Goal: Task Accomplishment & Management: Use online tool/utility

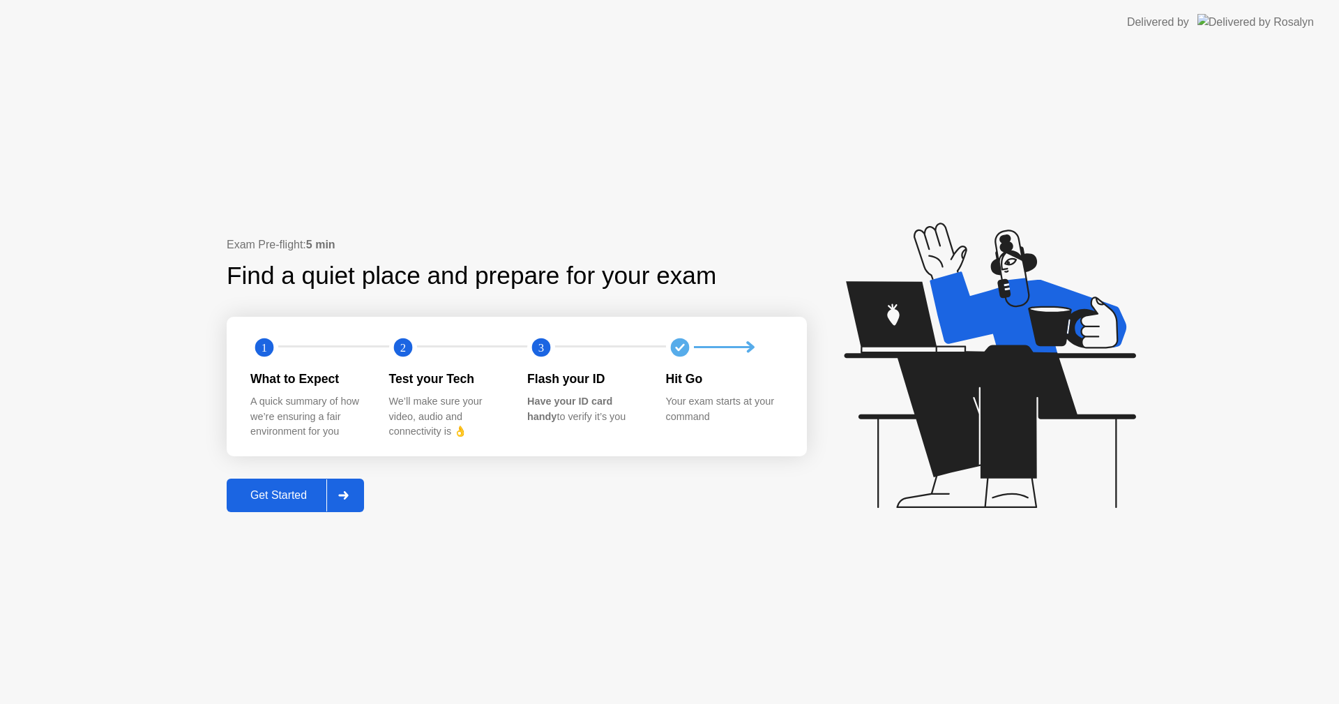
click at [301, 492] on div "Get Started" at bounding box center [279, 495] width 96 height 13
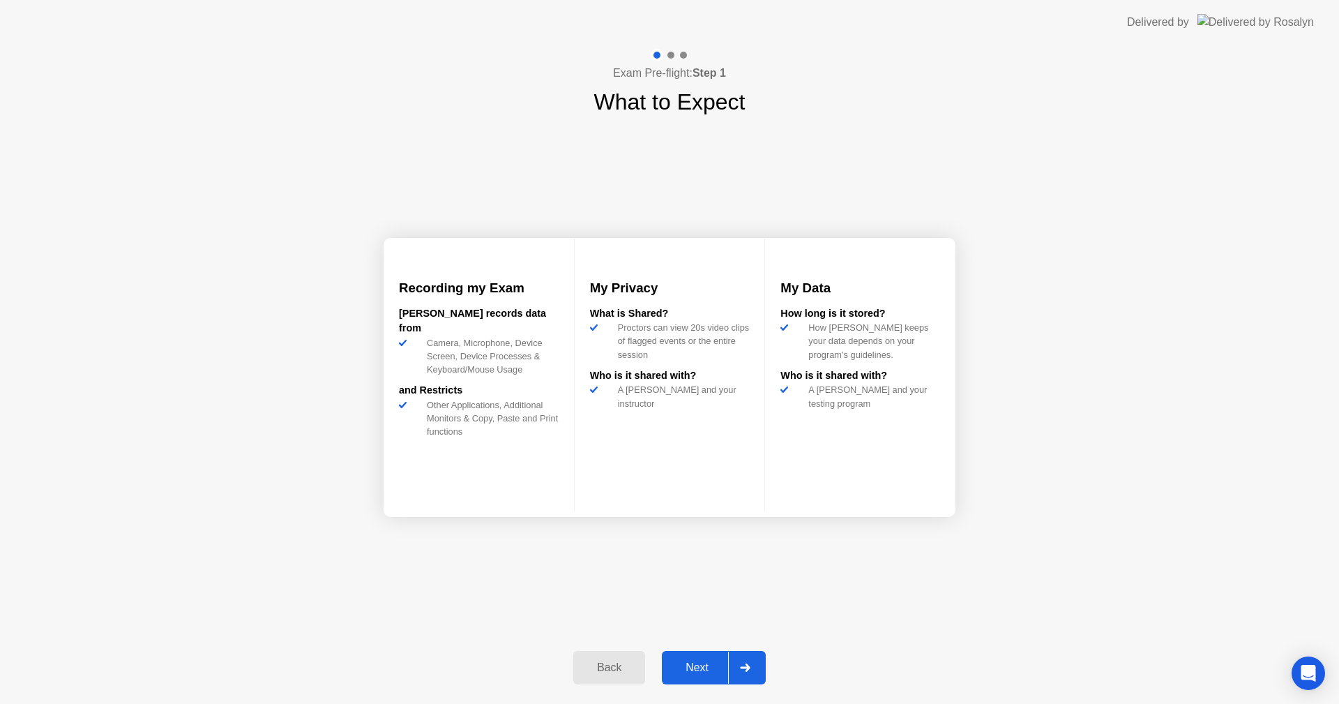
click at [700, 665] on div "Next" at bounding box center [697, 667] width 62 height 13
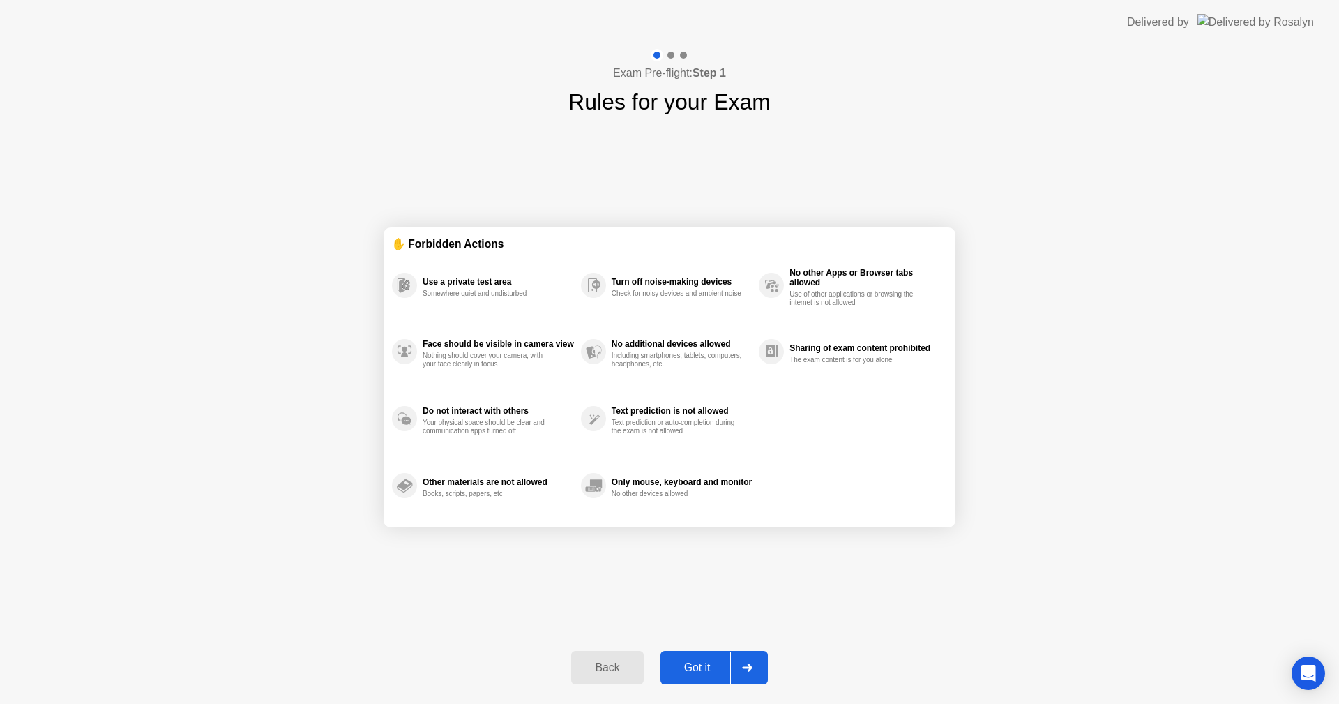
click at [709, 662] on div "Got it" at bounding box center [698, 667] width 66 height 13
select select "**********"
select select "*******"
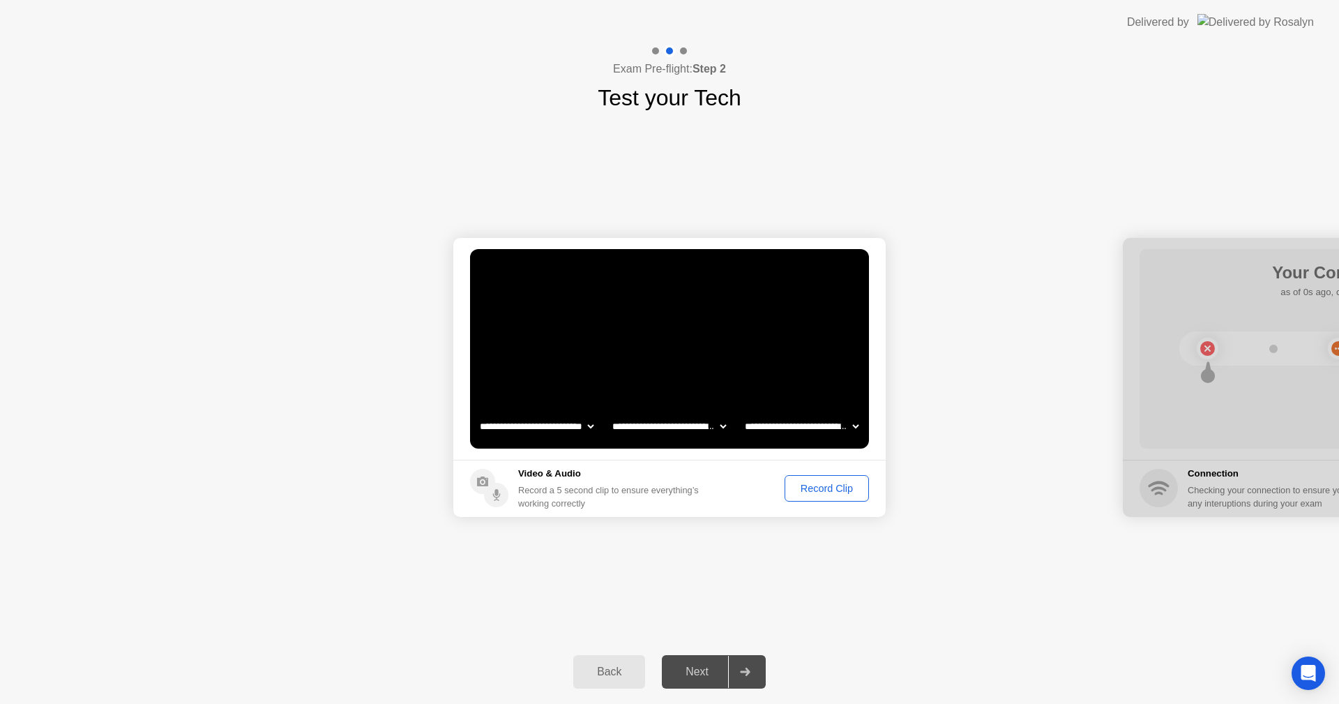
click at [810, 487] on div "Record Clip" at bounding box center [827, 488] width 75 height 11
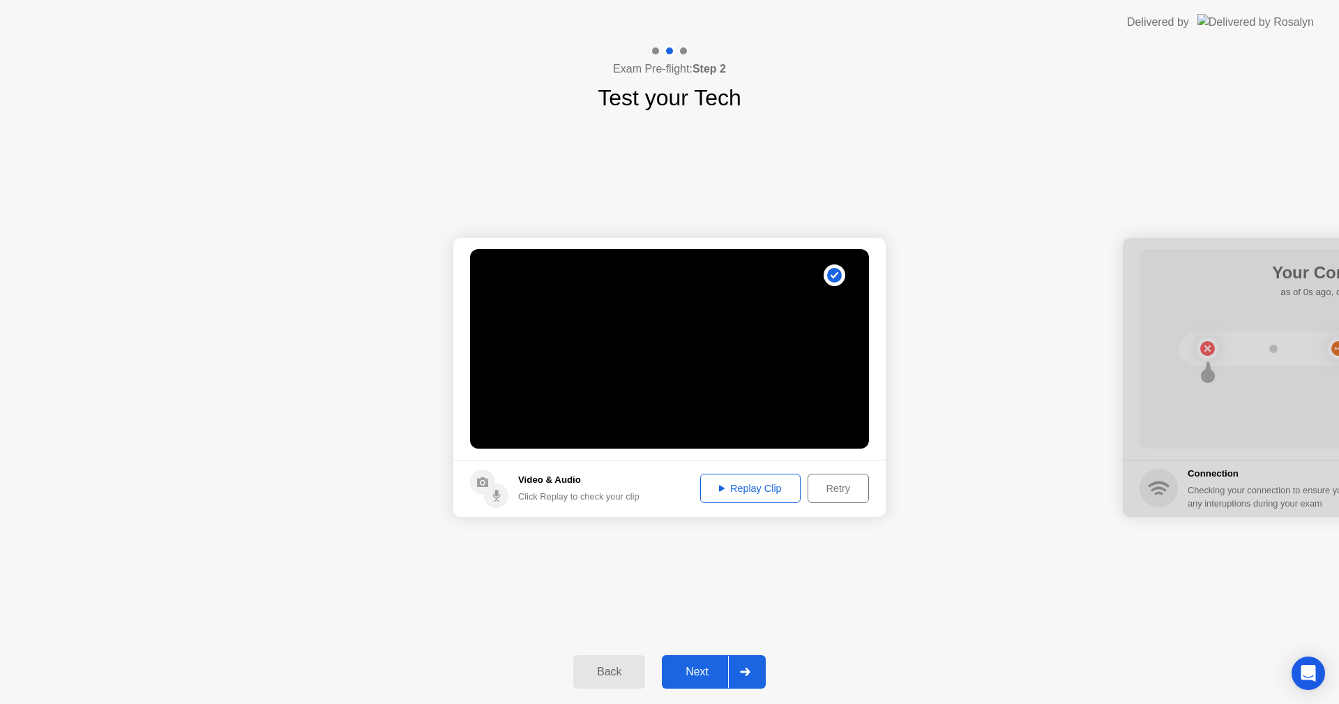
click at [767, 486] on div "Replay Clip" at bounding box center [750, 488] width 91 height 11
click at [716, 661] on button "Next" at bounding box center [714, 671] width 104 height 33
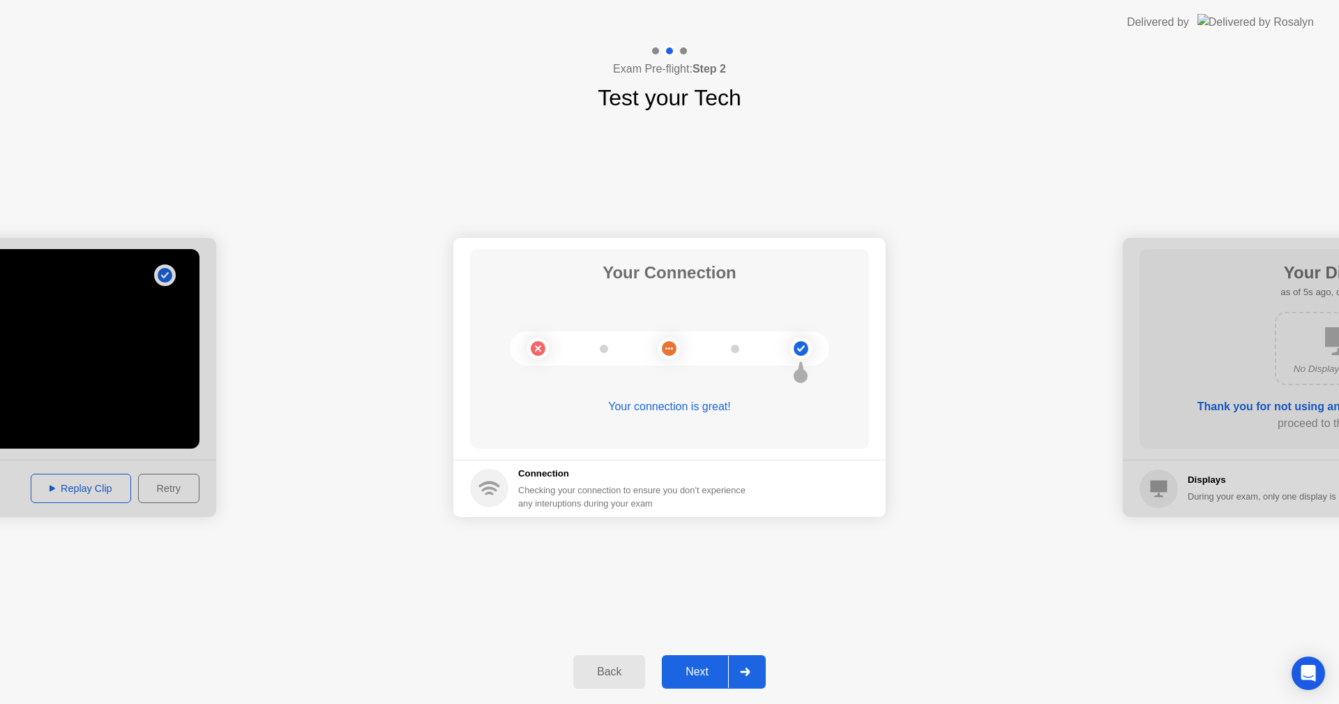
click at [698, 670] on div "Next" at bounding box center [697, 671] width 62 height 13
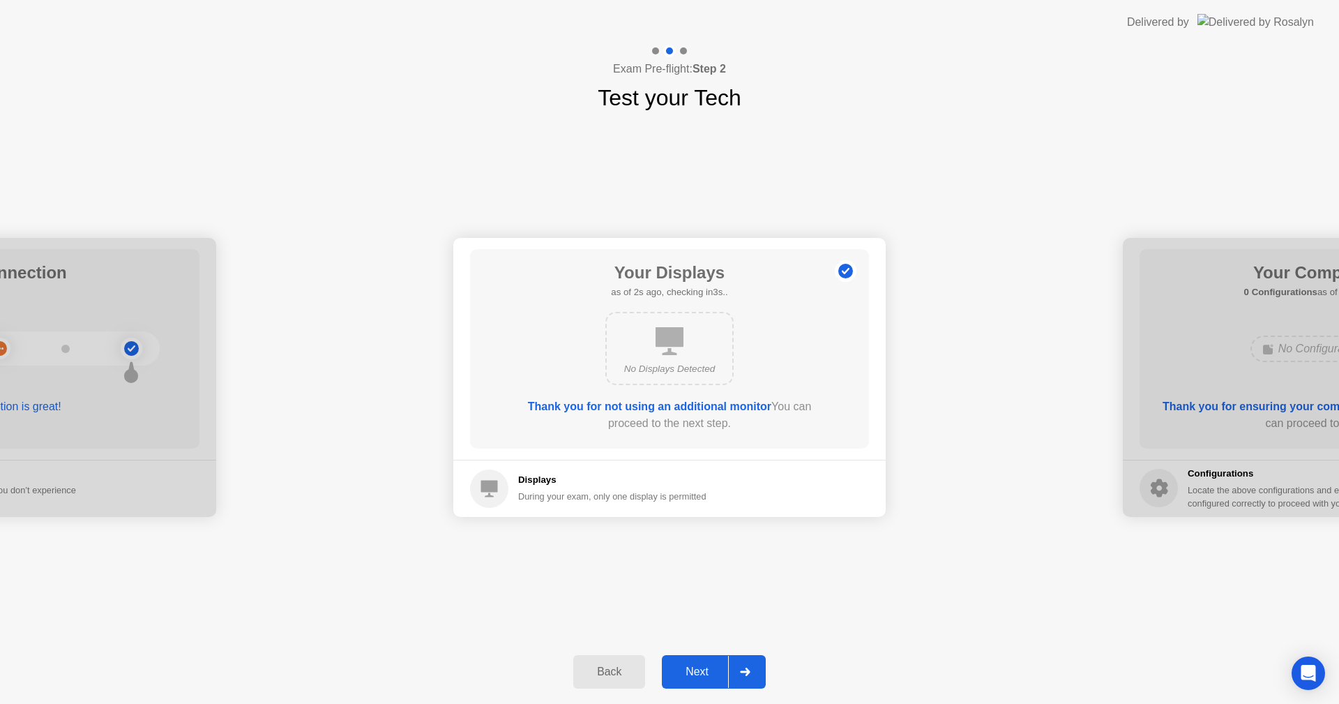
click at [698, 670] on div "Next" at bounding box center [697, 671] width 62 height 13
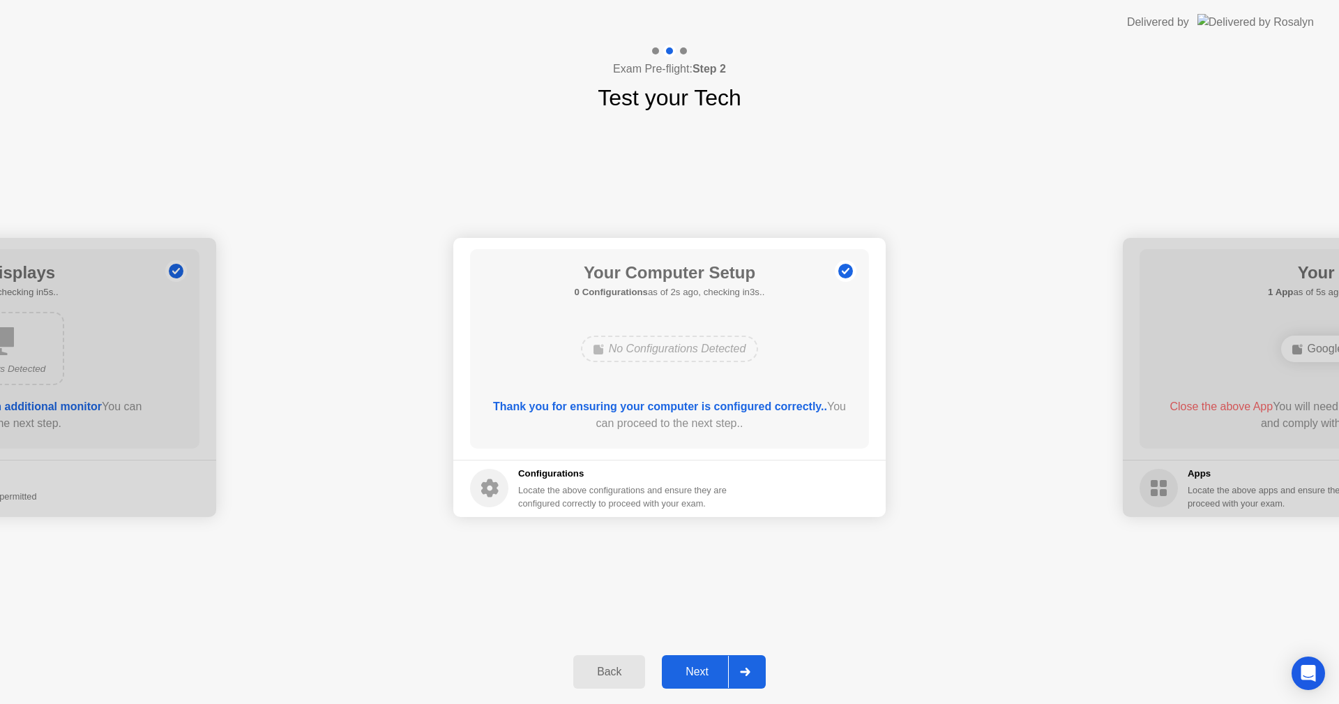
click at [698, 670] on div "Next" at bounding box center [697, 671] width 62 height 13
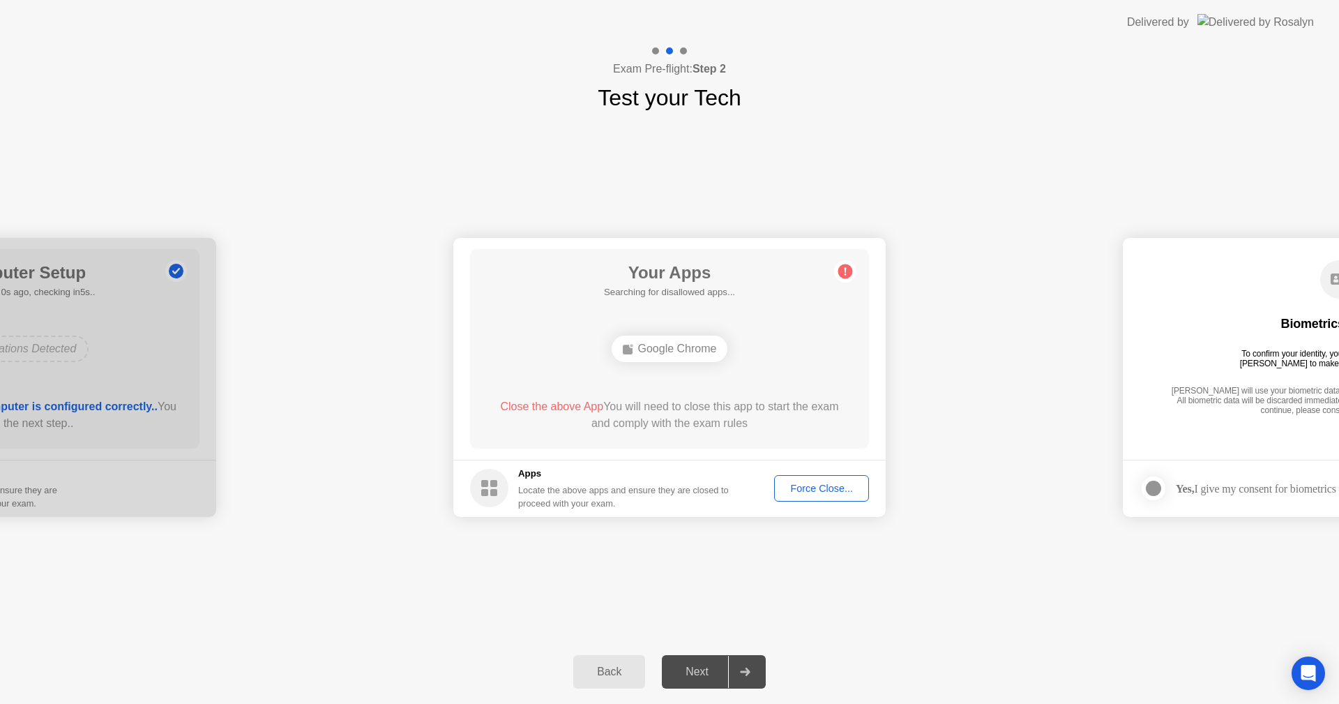
click at [808, 493] on div "Force Close..." at bounding box center [821, 488] width 85 height 11
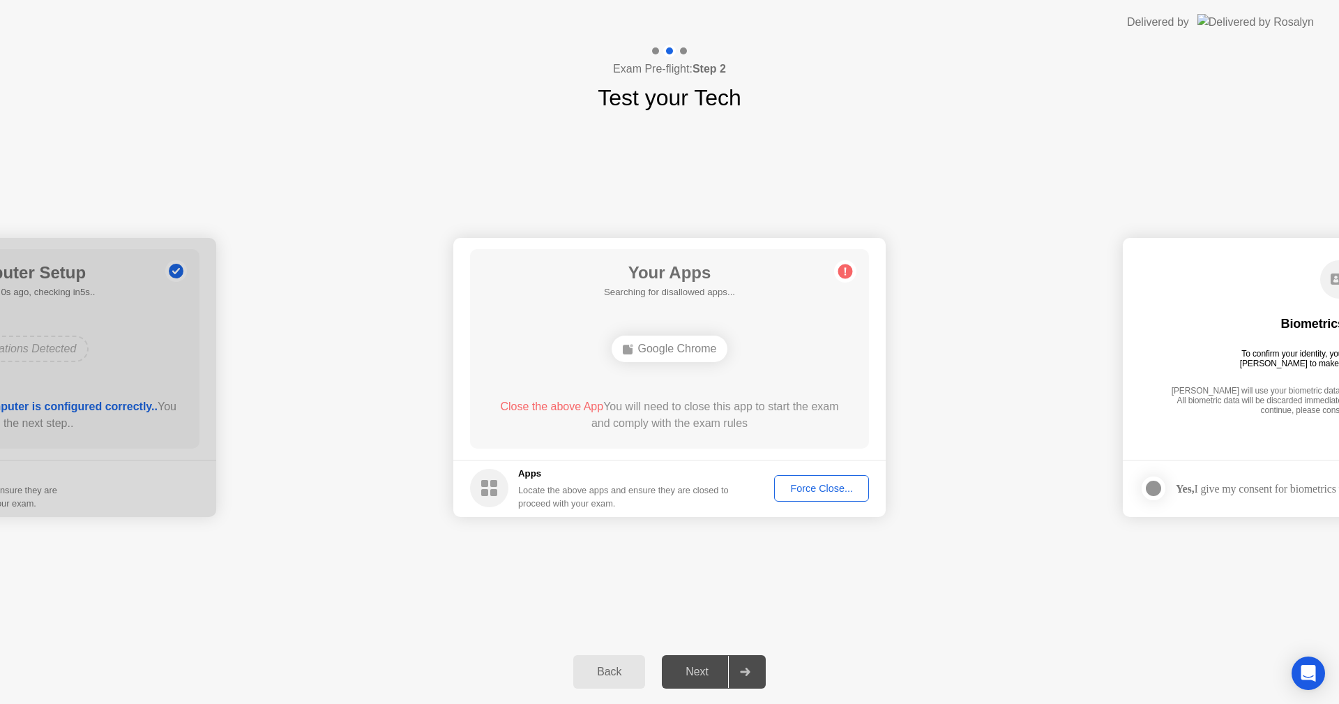
click at [804, 483] on div "Force Close..." at bounding box center [821, 488] width 85 height 11
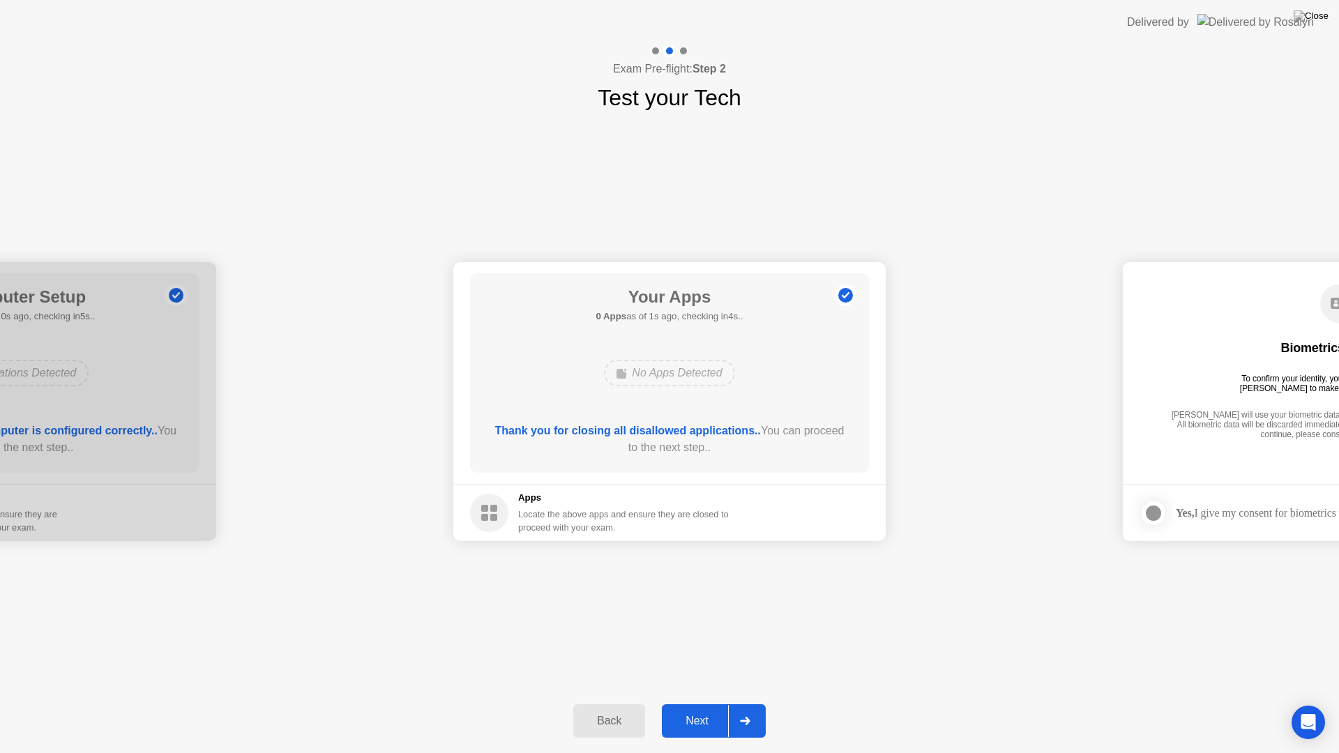
click at [705, 703] on button "Next" at bounding box center [714, 721] width 104 height 33
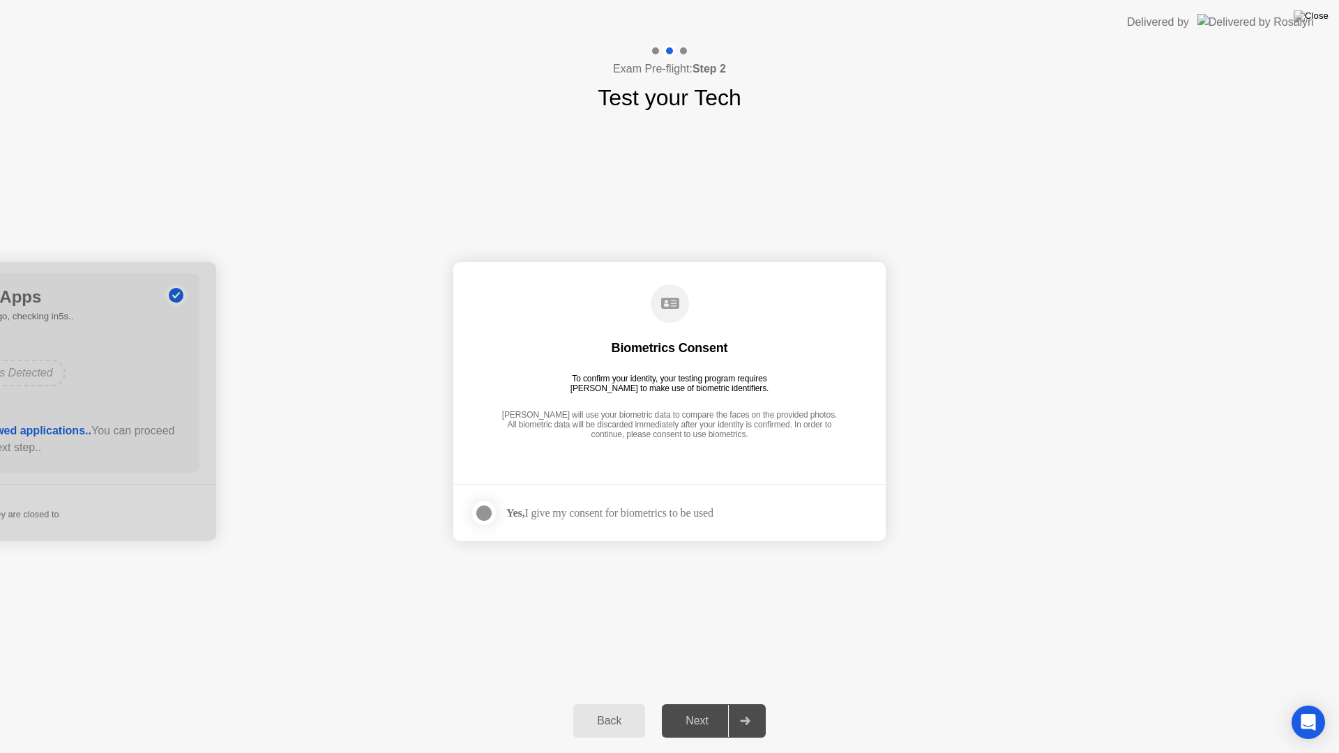
click at [481, 512] on div at bounding box center [484, 513] width 17 height 17
click at [717, 703] on div "Next" at bounding box center [697, 721] width 62 height 13
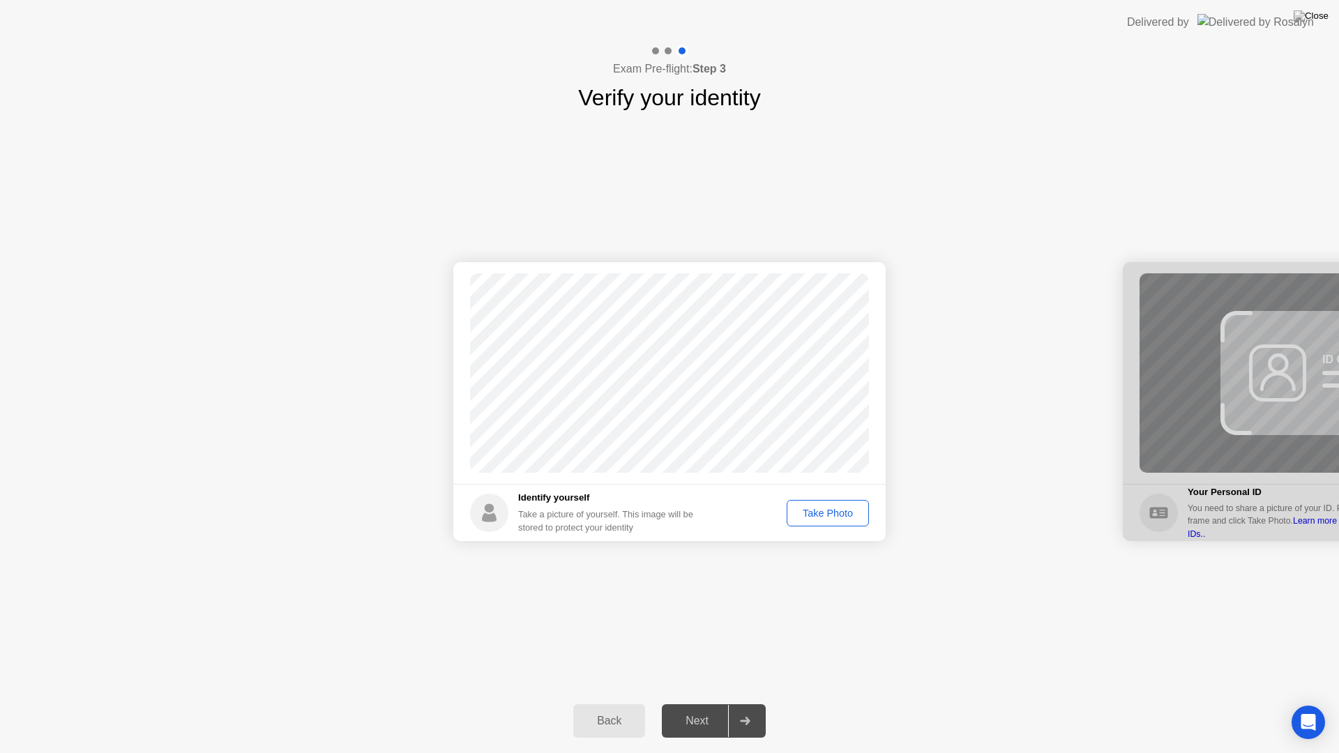
click at [825, 504] on button "Take Photo" at bounding box center [828, 513] width 82 height 27
click at [709, 703] on button "Next" at bounding box center [714, 721] width 104 height 33
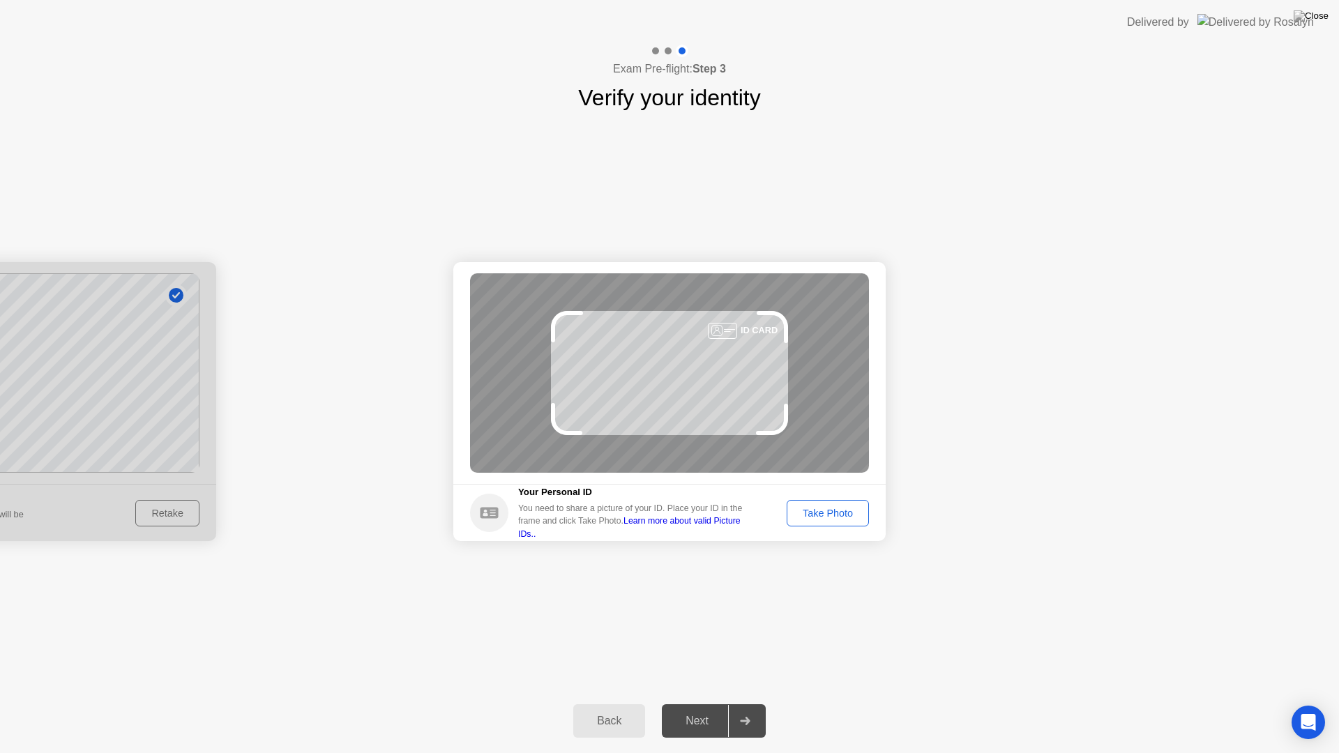
click at [836, 518] on div "Take Photo" at bounding box center [828, 513] width 73 height 11
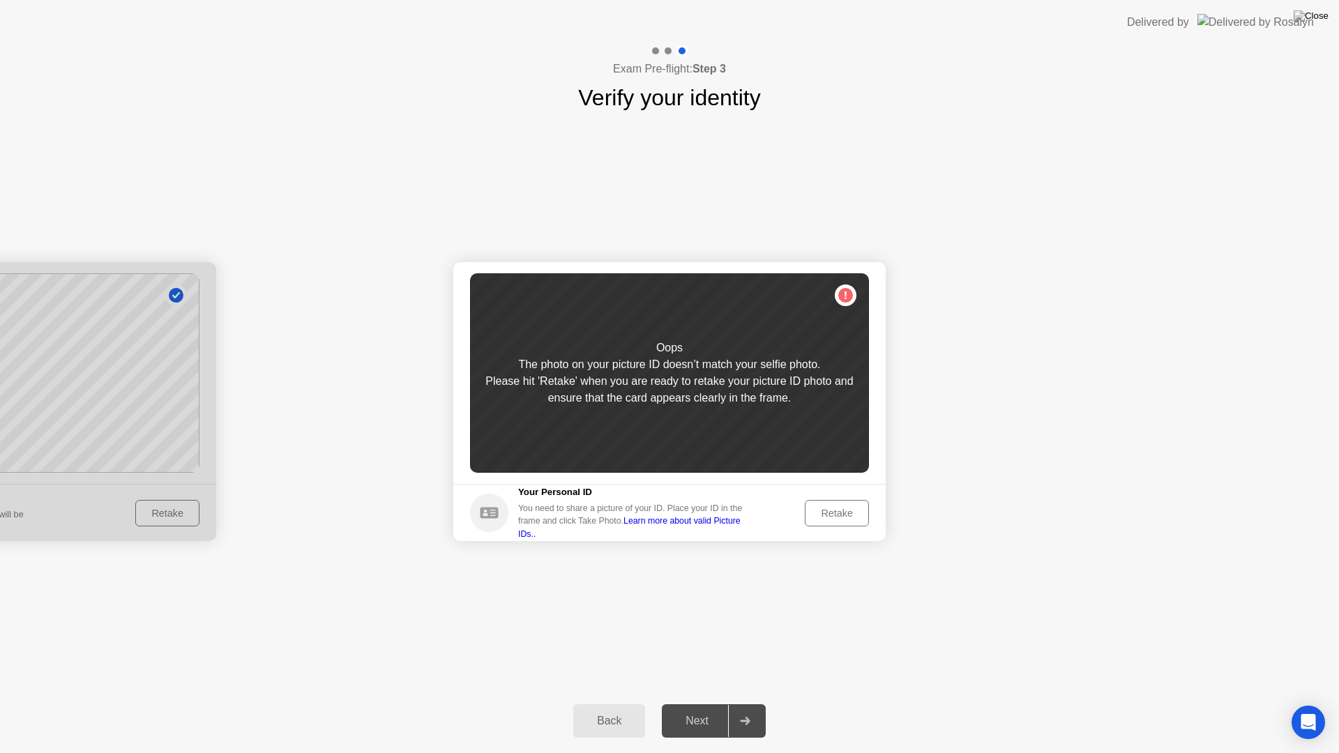
click at [836, 518] on div "Retake" at bounding box center [837, 513] width 54 height 11
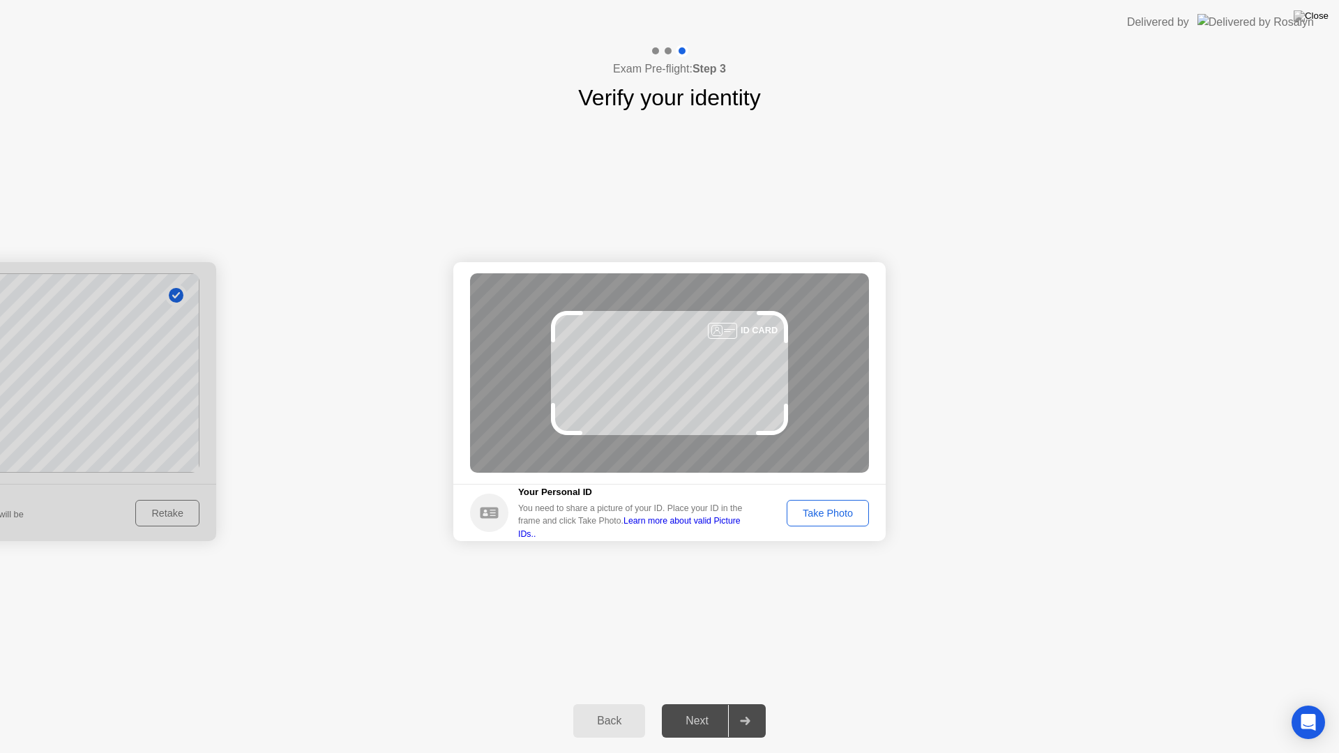
click at [836, 518] on div "Take Photo" at bounding box center [828, 513] width 73 height 11
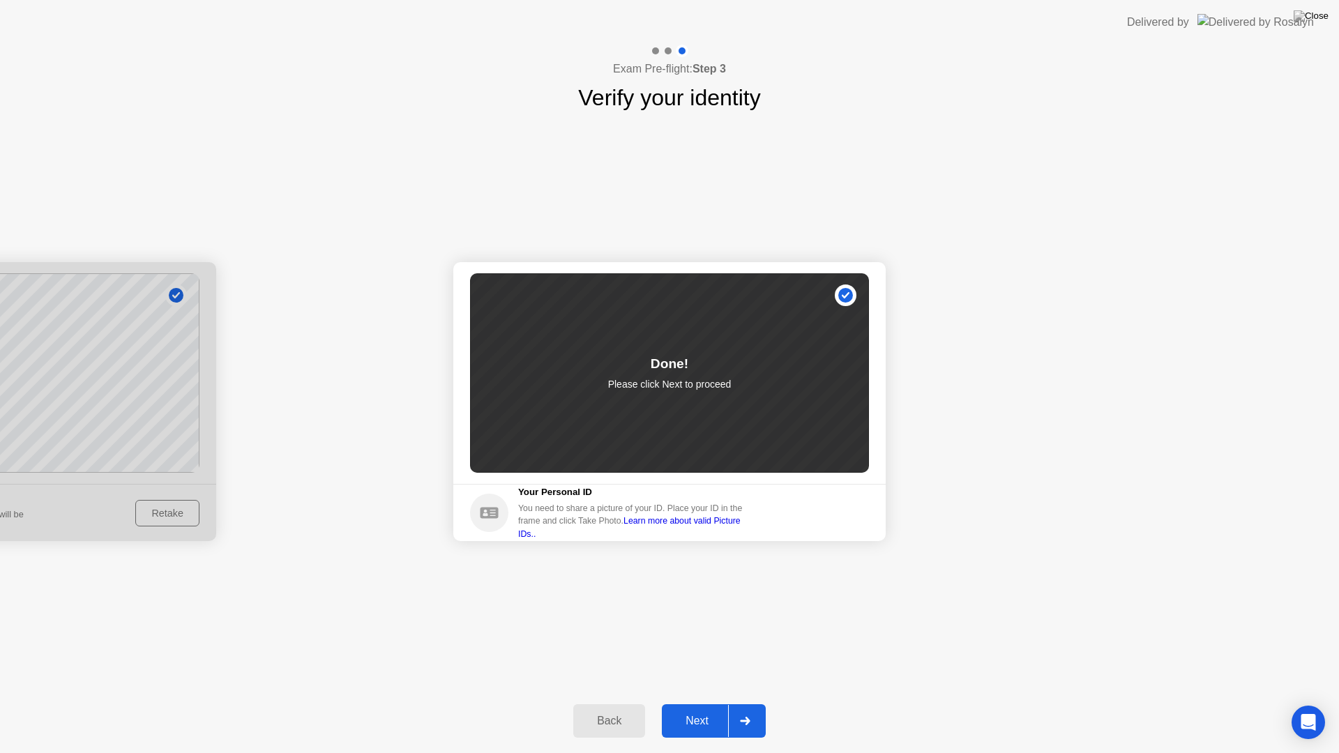
click at [705, 703] on div "Next" at bounding box center [697, 721] width 62 height 13
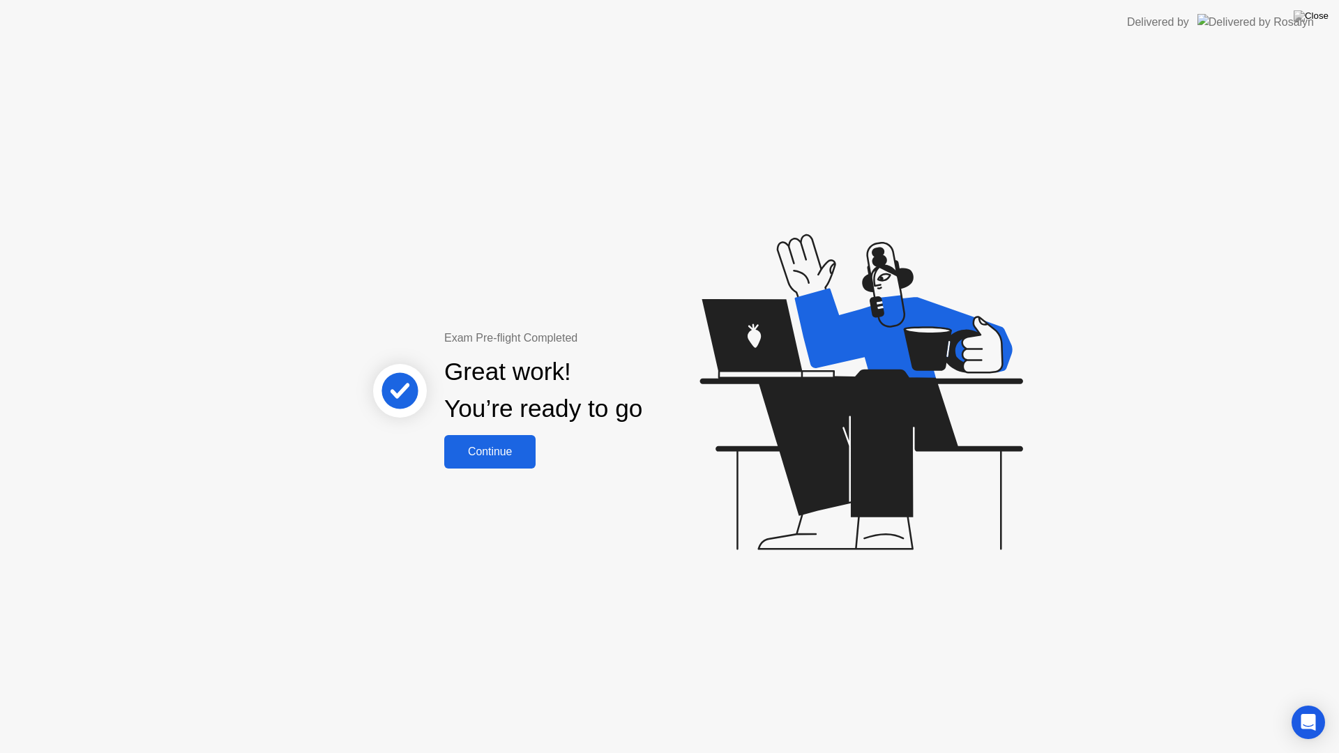
click at [492, 450] on div "Continue" at bounding box center [490, 452] width 83 height 13
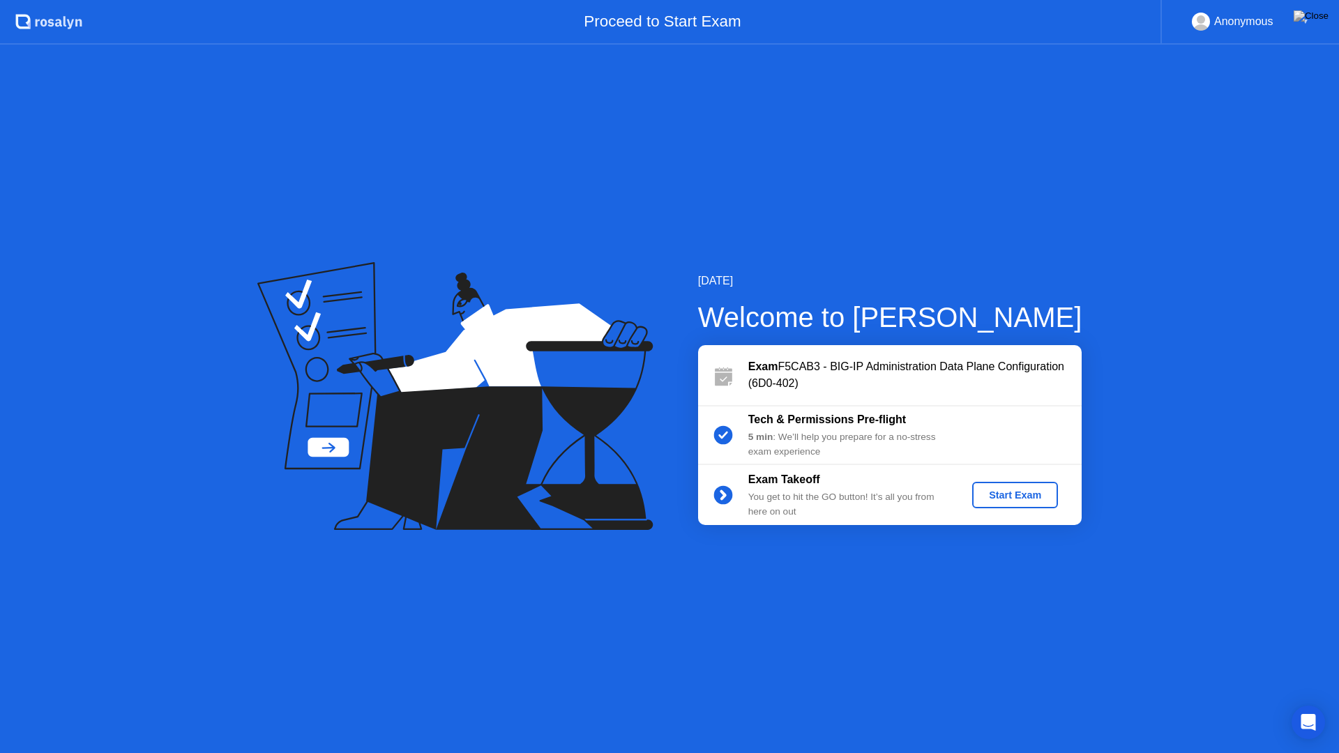
click at [1036, 504] on button "Start Exam" at bounding box center [1015, 495] width 86 height 27
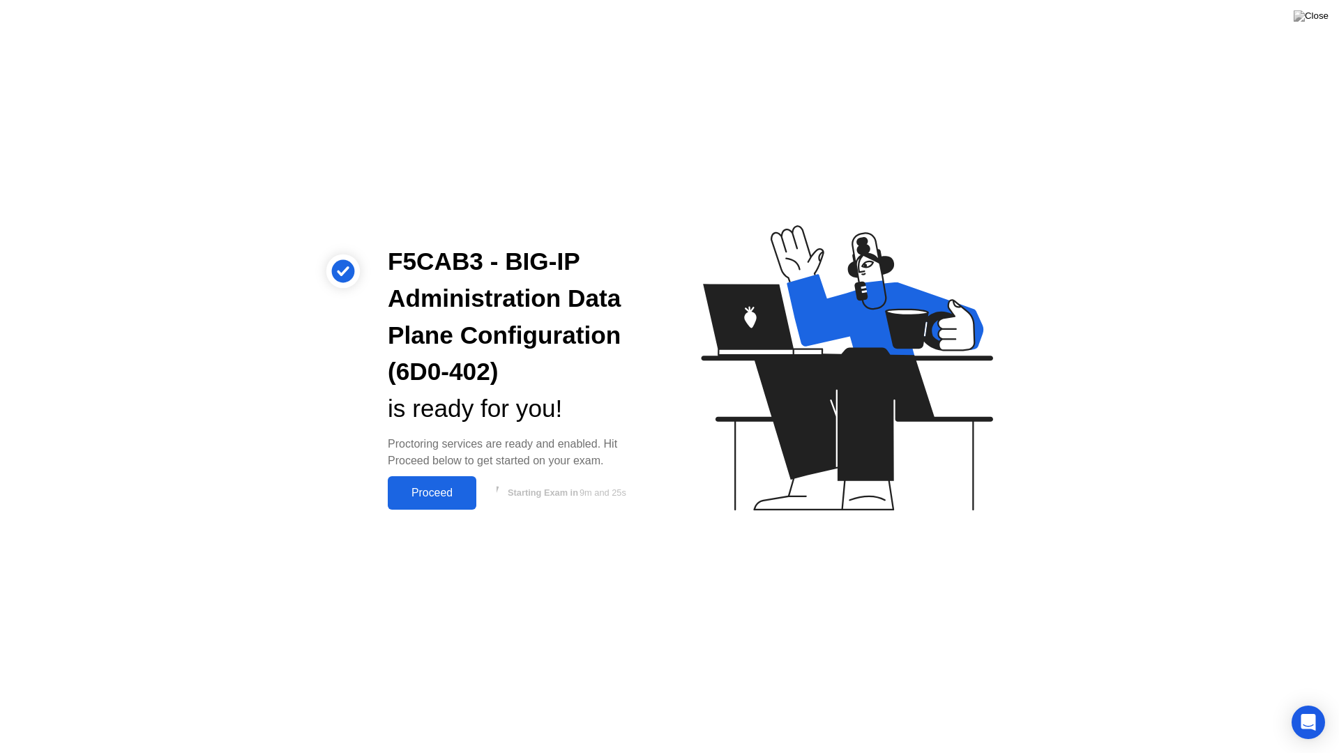
click at [434, 492] on div "Proceed" at bounding box center [432, 493] width 80 height 13
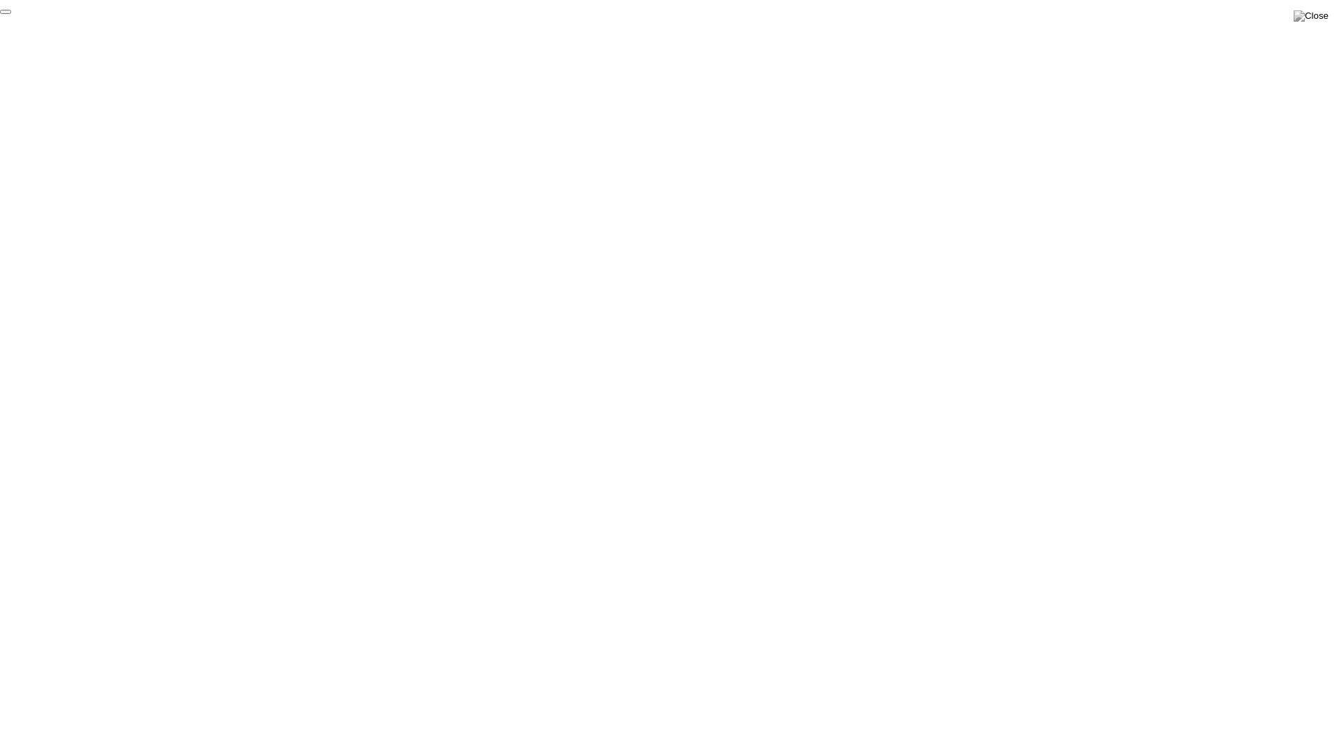
click at [11, 14] on button "End Proctoring Session" at bounding box center [5, 12] width 11 height 4
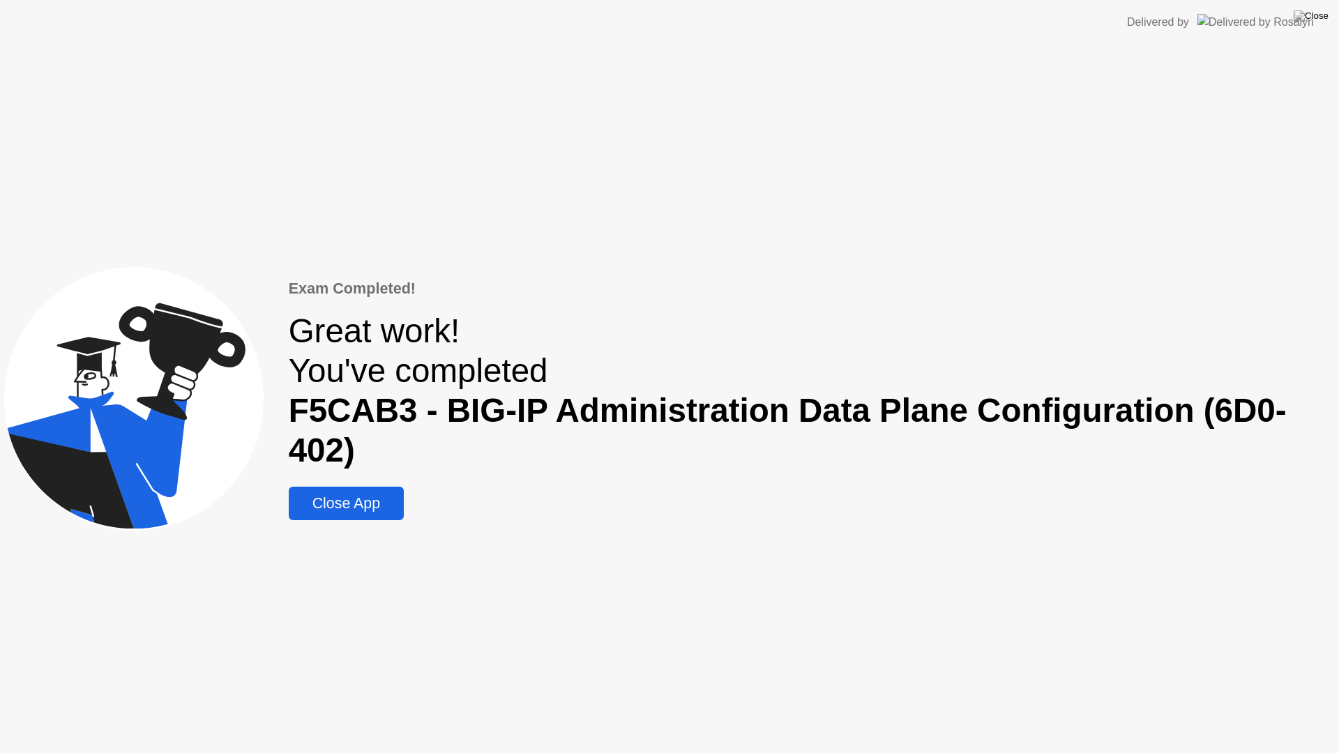
click at [384, 505] on div "Close App" at bounding box center [346, 503] width 107 height 17
